Goal: Find specific page/section: Find specific page/section

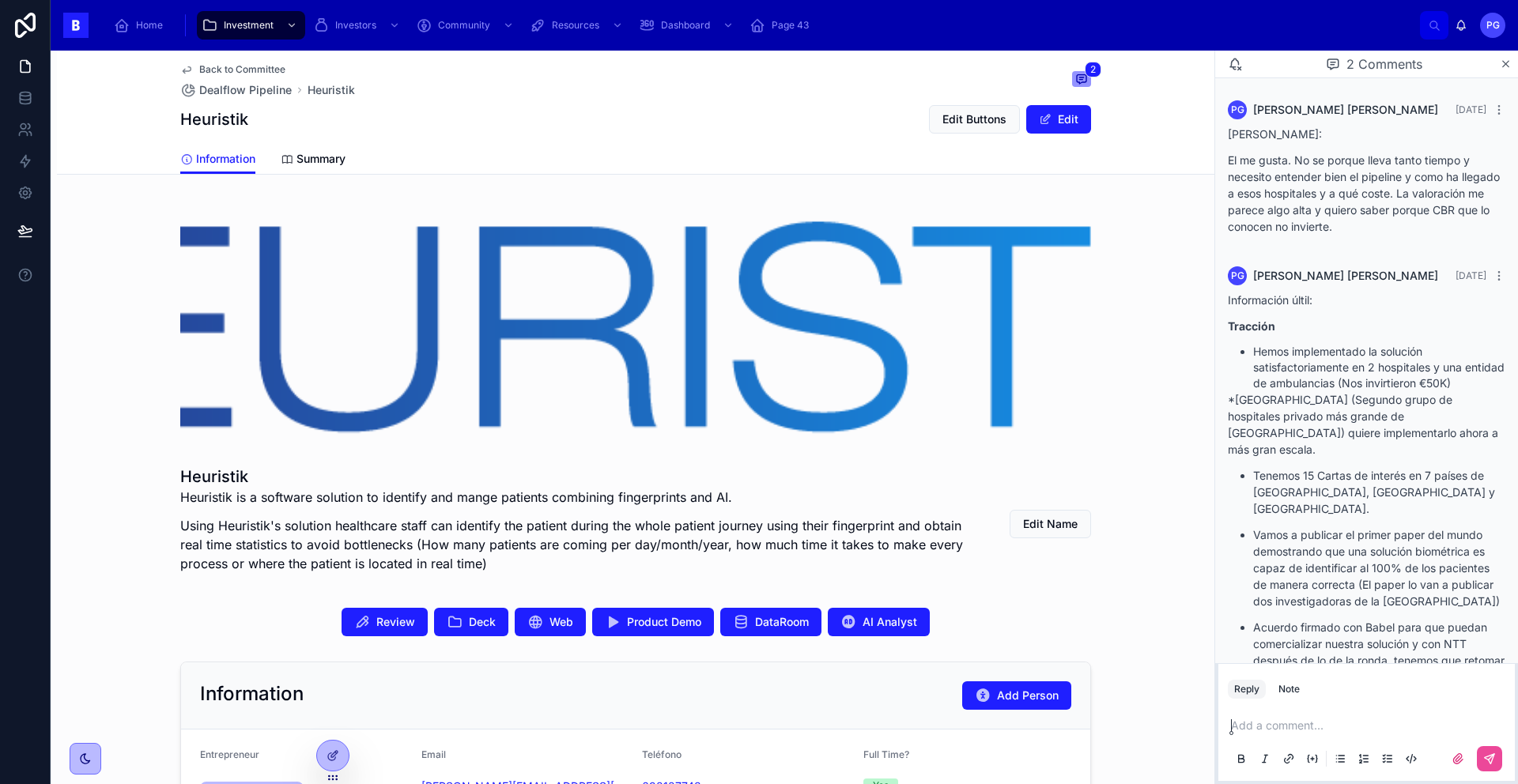
scroll to position [176, 0]
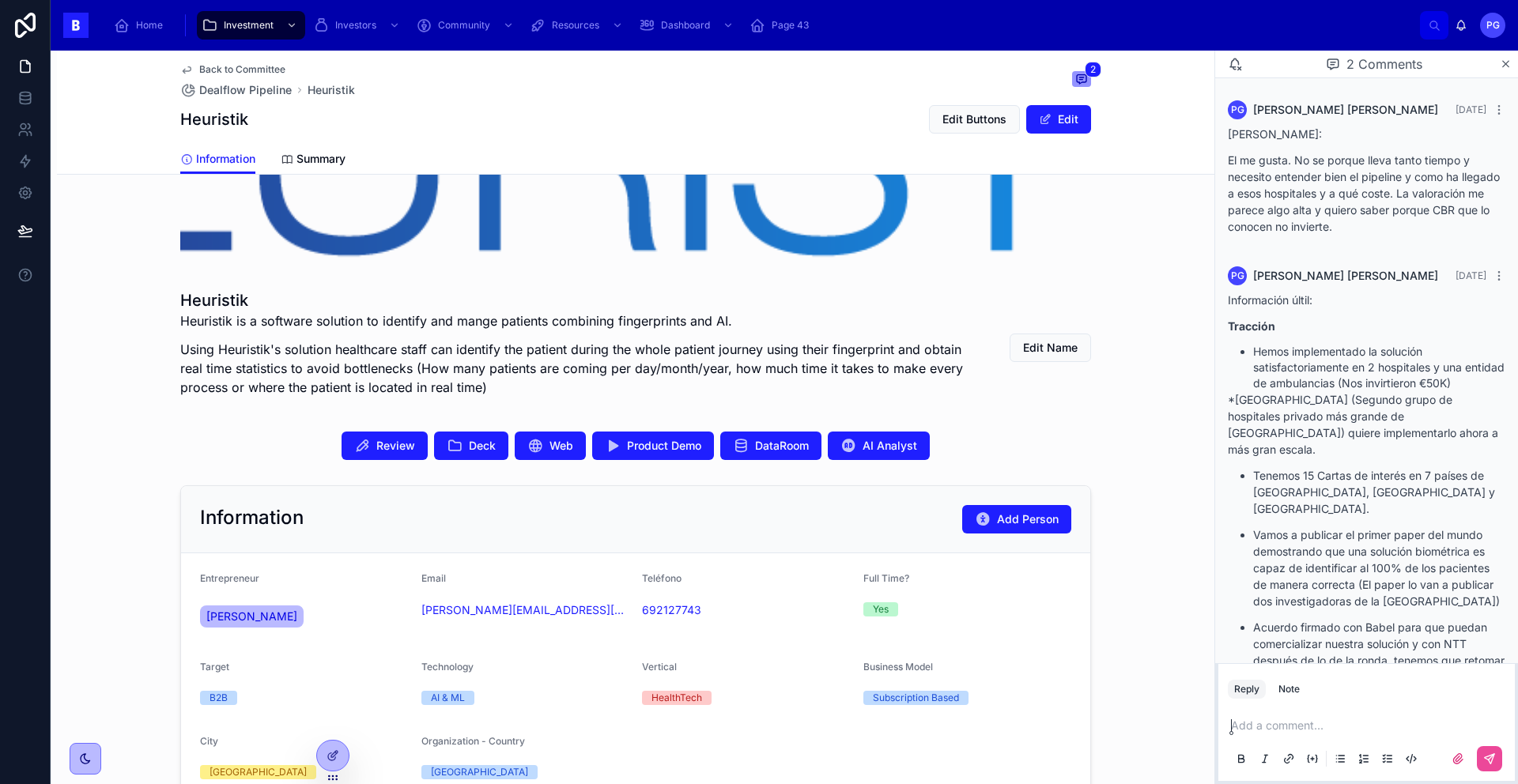
drag, startPoint x: 1507, startPoint y: 64, endPoint x: 1198, endPoint y: 68, distance: 309.0
click at [1507, 64] on icon at bounding box center [1506, 63] width 12 height 12
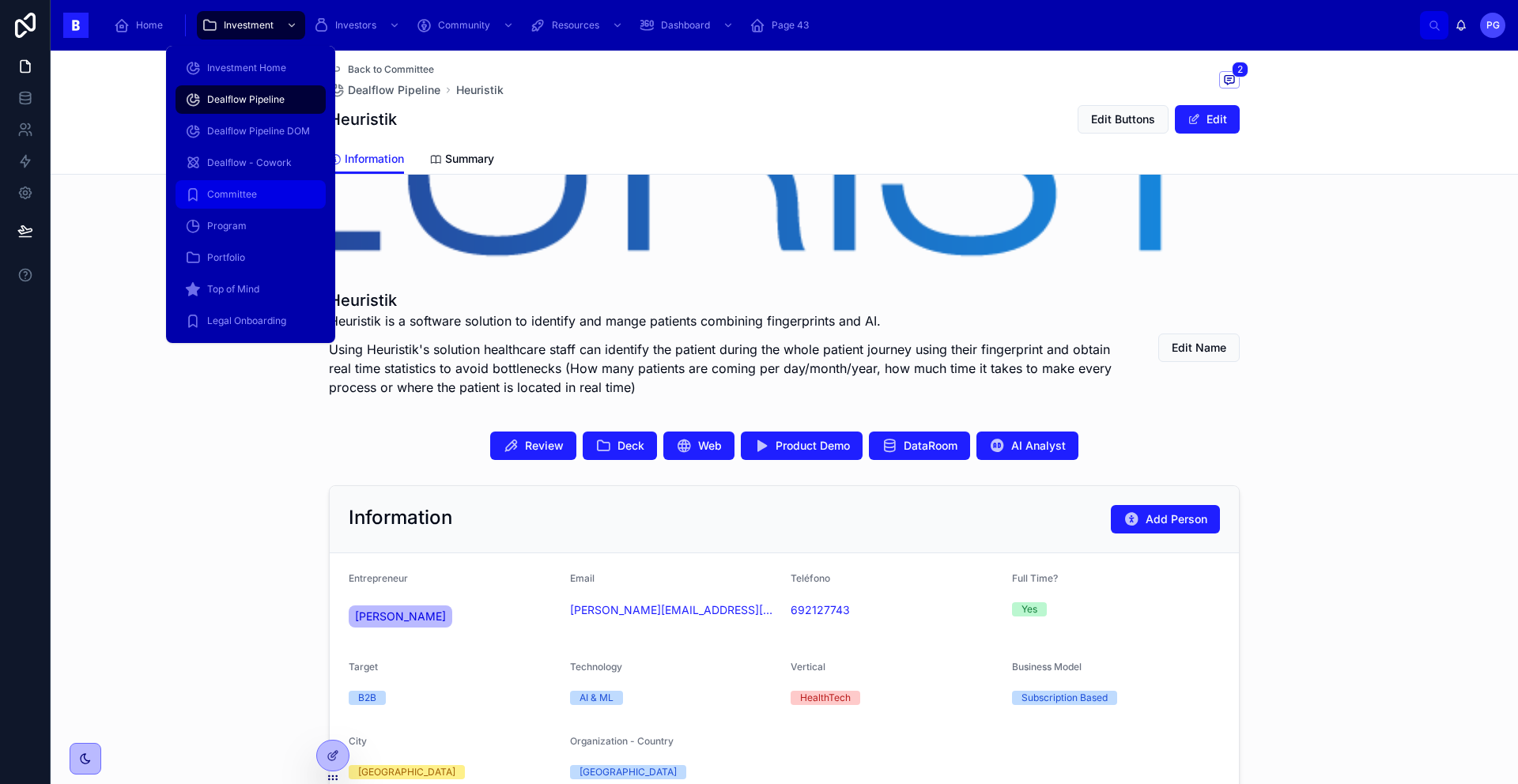
click at [270, 196] on div "Committee" at bounding box center [251, 194] width 131 height 26
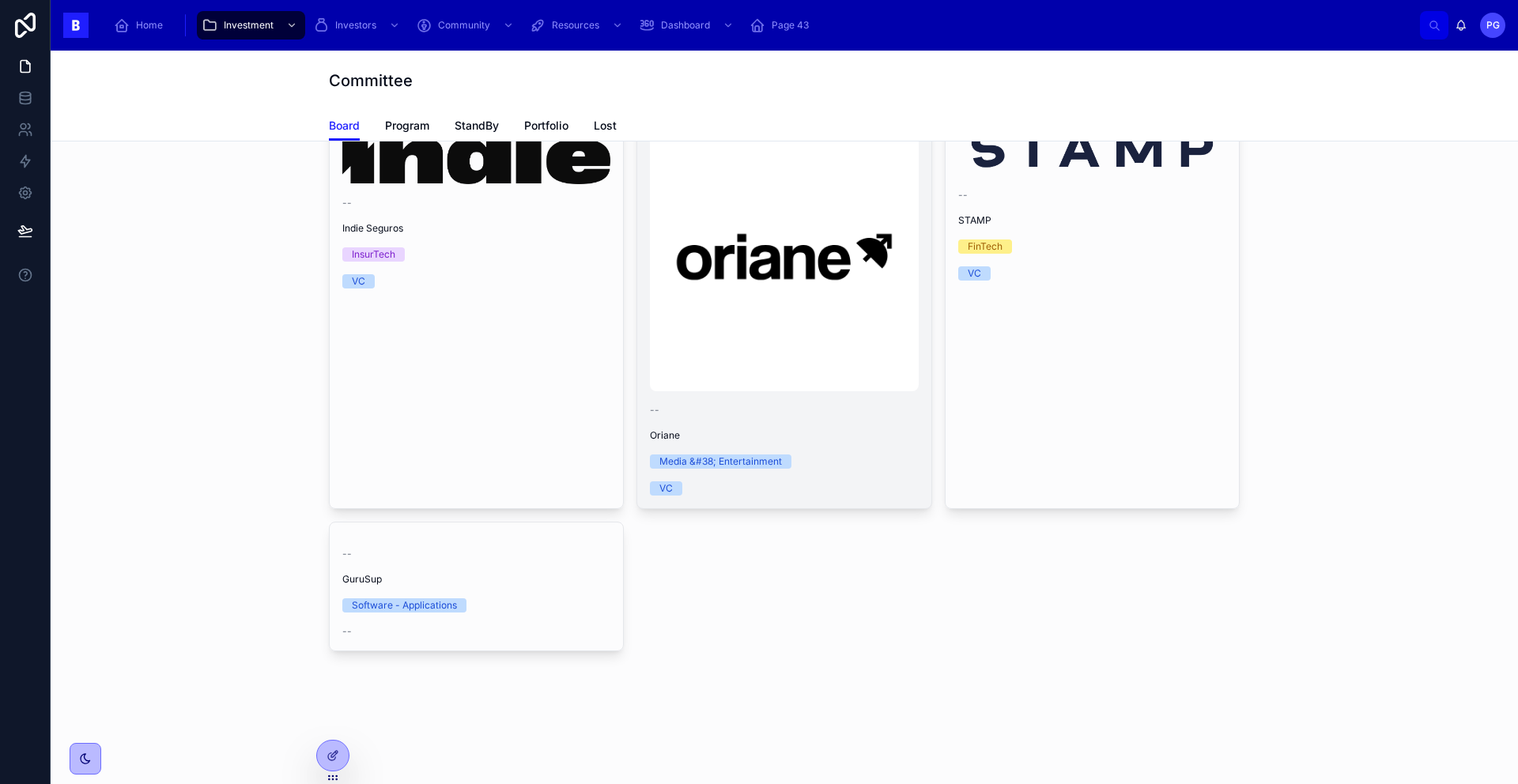
scroll to position [850, 0]
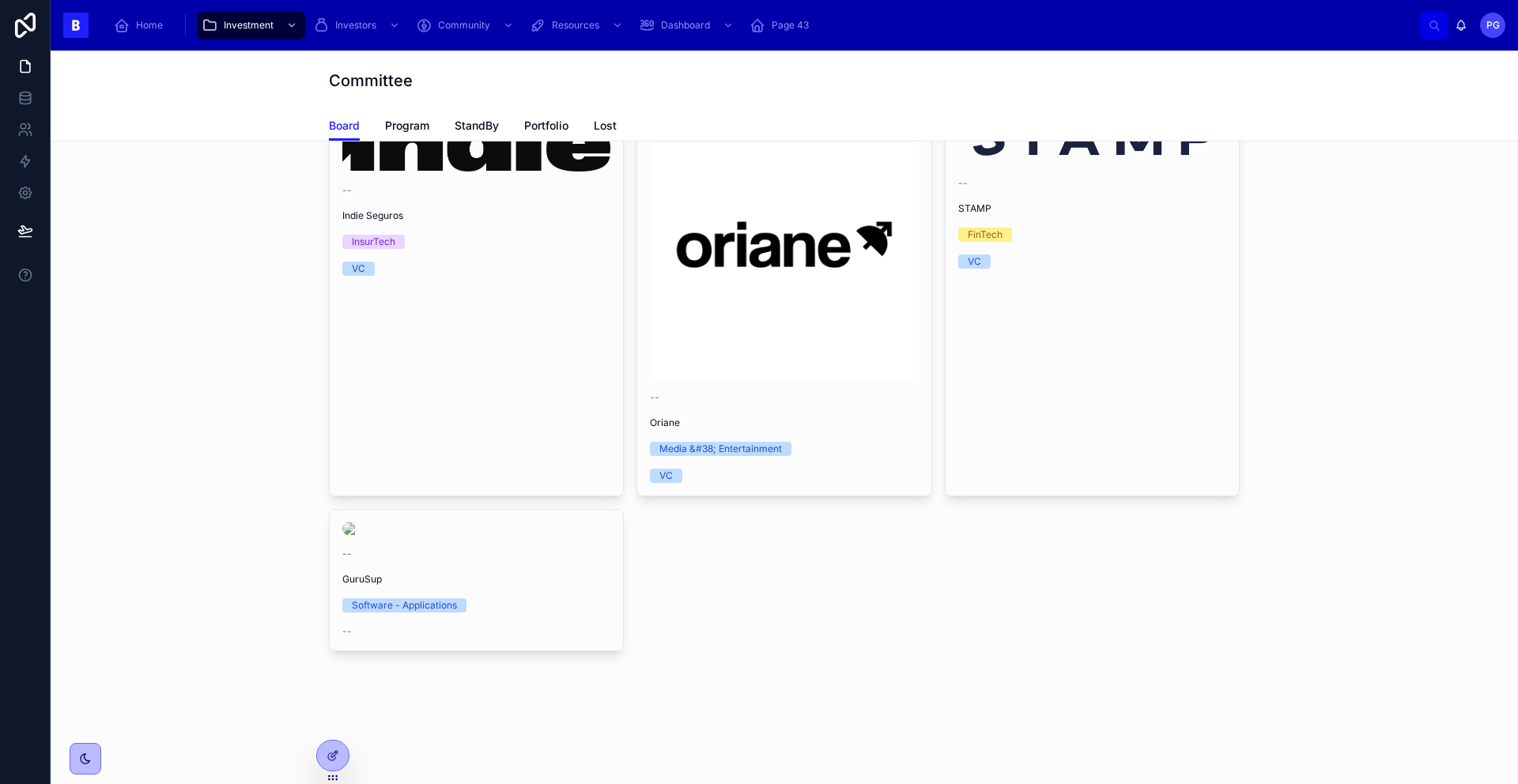
click at [495, 288] on div "-- Indie Seguros InsurTech VC" at bounding box center [477, 193] width 293 height 190
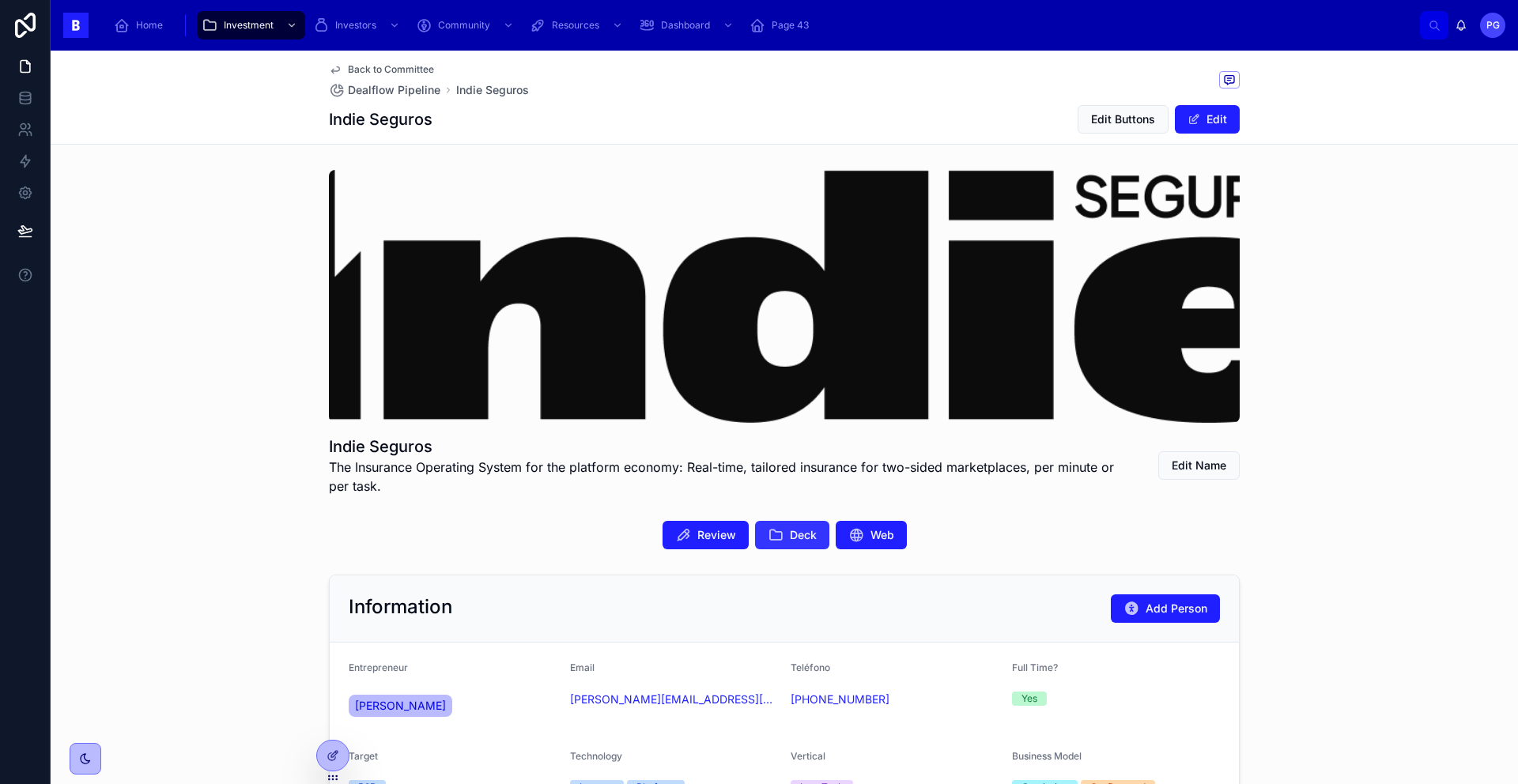
click at [797, 532] on span "Deck" at bounding box center [803, 535] width 26 height 16
click at [805, 538] on span "Deck" at bounding box center [803, 535] width 26 height 16
click at [706, 543] on button "Review" at bounding box center [706, 535] width 86 height 28
